Goal: Answer question/provide support: Share knowledge or assist other users

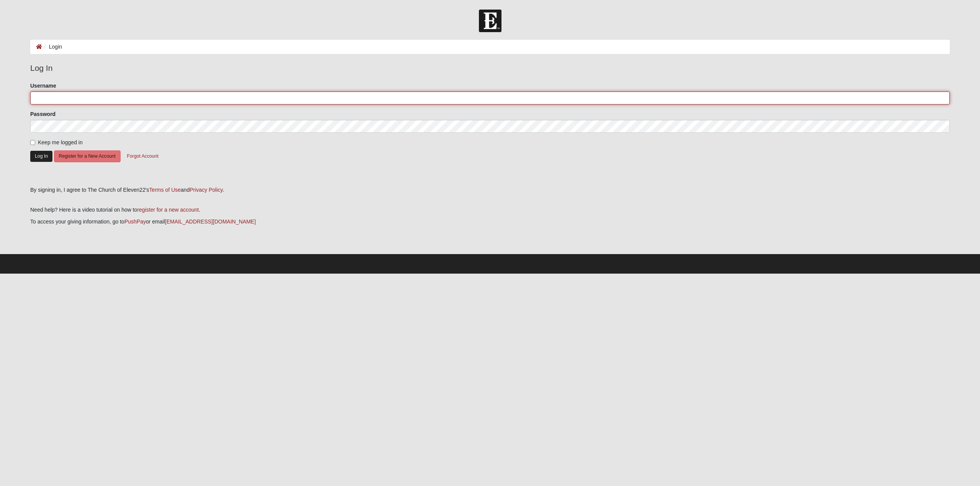
type input "AngelaH"
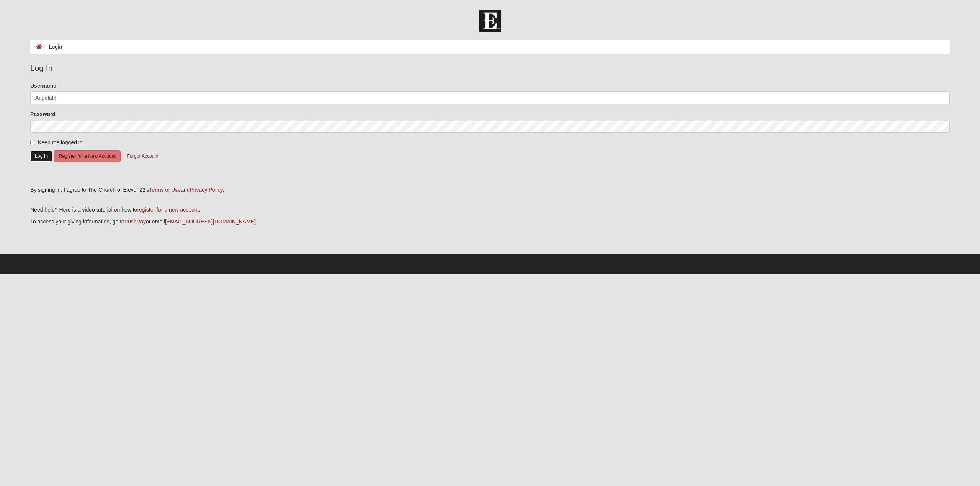
click at [34, 157] on button "Log In" at bounding box center [41, 156] width 22 height 11
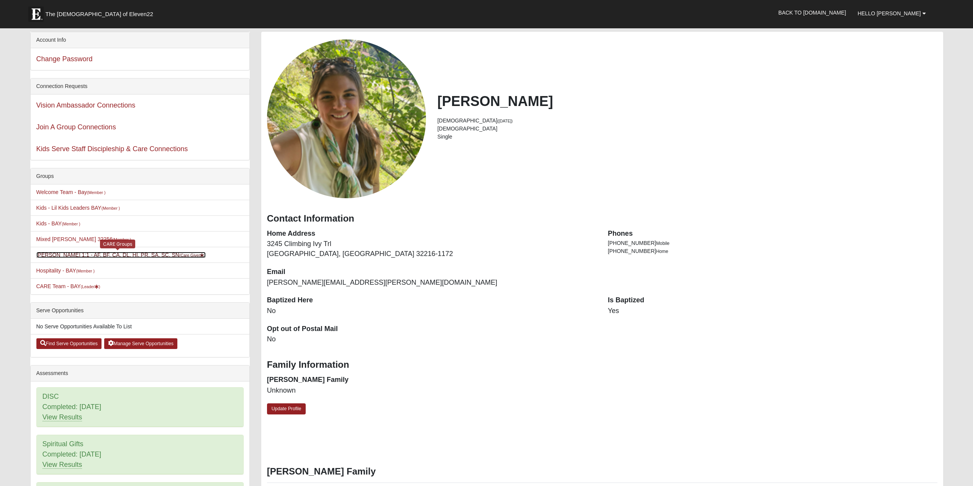
click at [89, 256] on link "Angela Hagen 1:1 - AF, BF, CA, DL, HI, PR, SA, SC, SN (Care Giver )" at bounding box center [120, 255] width 169 height 6
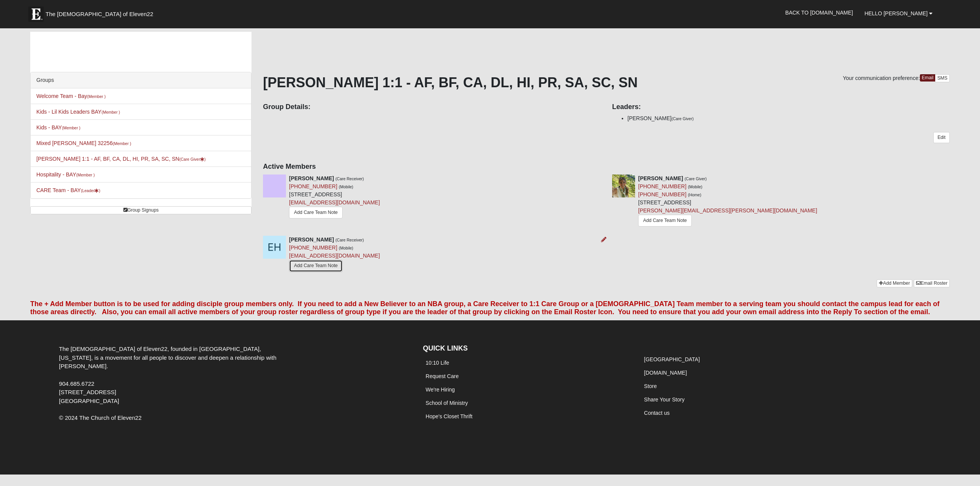
click at [317, 267] on link "Add Care Team Note" at bounding box center [316, 266] width 54 height 12
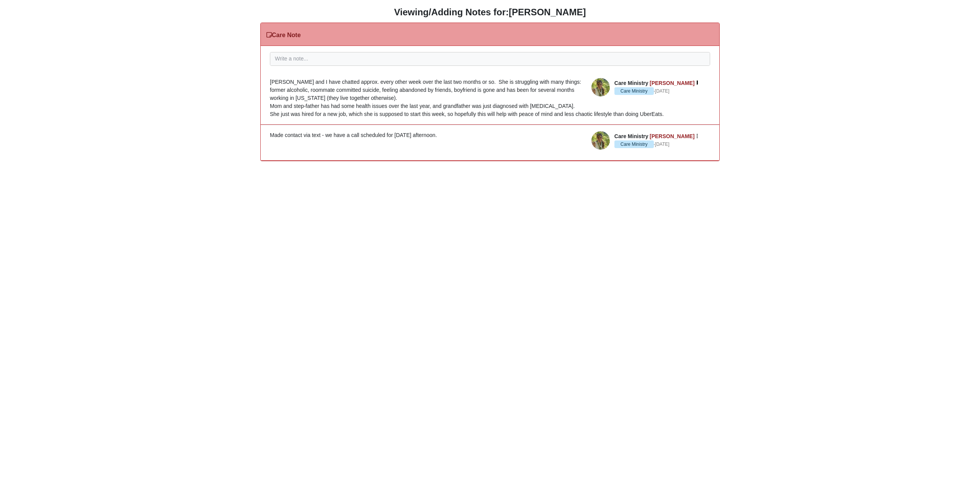
click at [698, 82] on button "button" at bounding box center [697, 82] width 3 height 5
click at [667, 92] on button "Edit" at bounding box center [668, 94] width 61 height 10
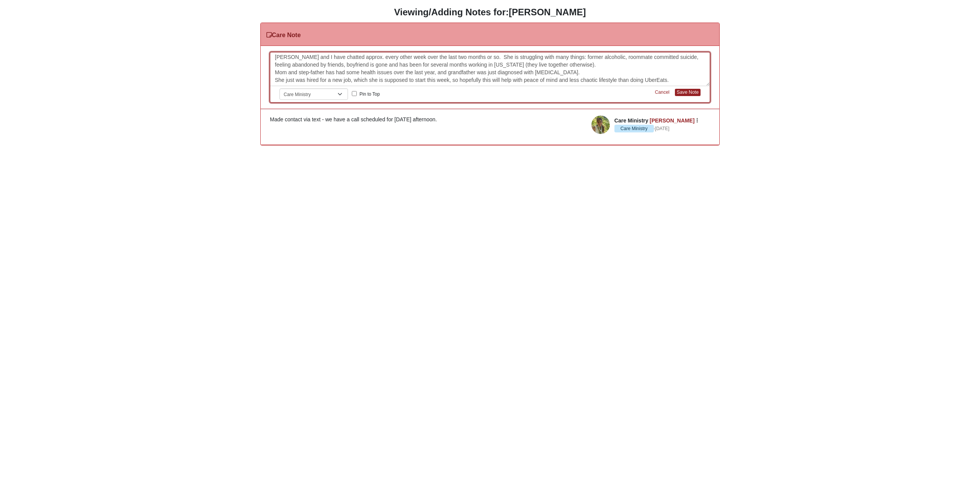
scroll to position [2, 0]
drag, startPoint x: 667, startPoint y: 79, endPoint x: 617, endPoint y: 78, distance: 49.4
click at [617, 78] on div "Emma and I have chatted approx. every other week over the last two months or so…" at bounding box center [490, 69] width 440 height 34
drag, startPoint x: 563, startPoint y: 66, endPoint x: 360, endPoint y: 64, distance: 202.2
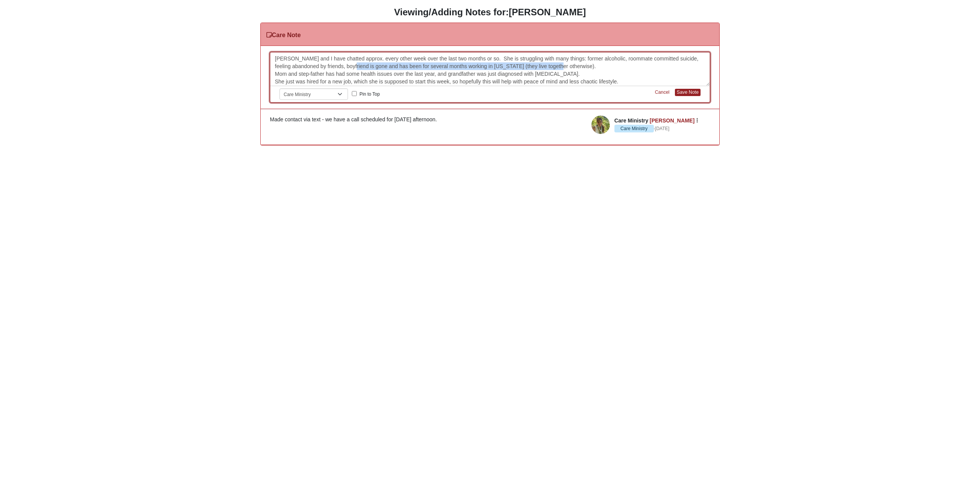
click at [360, 64] on div "Emma and I have chatted approx. every other week over the last two months or so…" at bounding box center [490, 69] width 440 height 34
drag, startPoint x: 327, startPoint y: 66, endPoint x: 275, endPoint y: 68, distance: 51.7
click at [274, 67] on div "Emma and I have chatted approx. every other week over the last two months or so…" at bounding box center [490, 69] width 440 height 34
click at [592, 70] on div "Emma and I have chatted approx. every other week over the last two months or so…" at bounding box center [490, 69] width 440 height 34
click at [692, 93] on button "Save Note" at bounding box center [688, 92] width 26 height 7
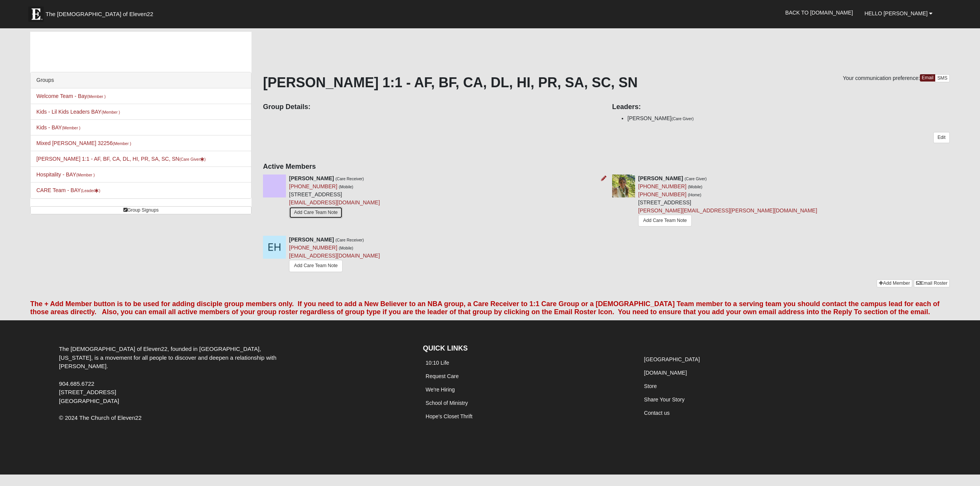
click at [310, 211] on link "Add Care Team Note" at bounding box center [316, 213] width 54 height 12
click at [59, 190] on link "CARE Team - BAY (Leader )" at bounding box center [68, 190] width 64 height 6
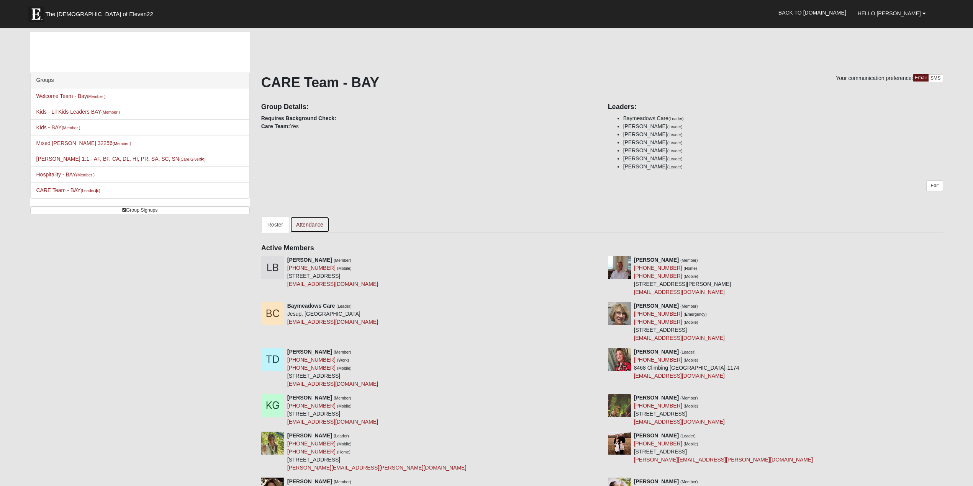
click at [313, 222] on link "Attendance" at bounding box center [309, 225] width 39 height 16
click at [56, 178] on li "Hospitality - BAY (Member ) Serving Team" at bounding box center [140, 175] width 219 height 16
click at [67, 177] on link "Hospitality - BAY (Member )" at bounding box center [65, 175] width 58 height 6
